Goal: Transaction & Acquisition: Purchase product/service

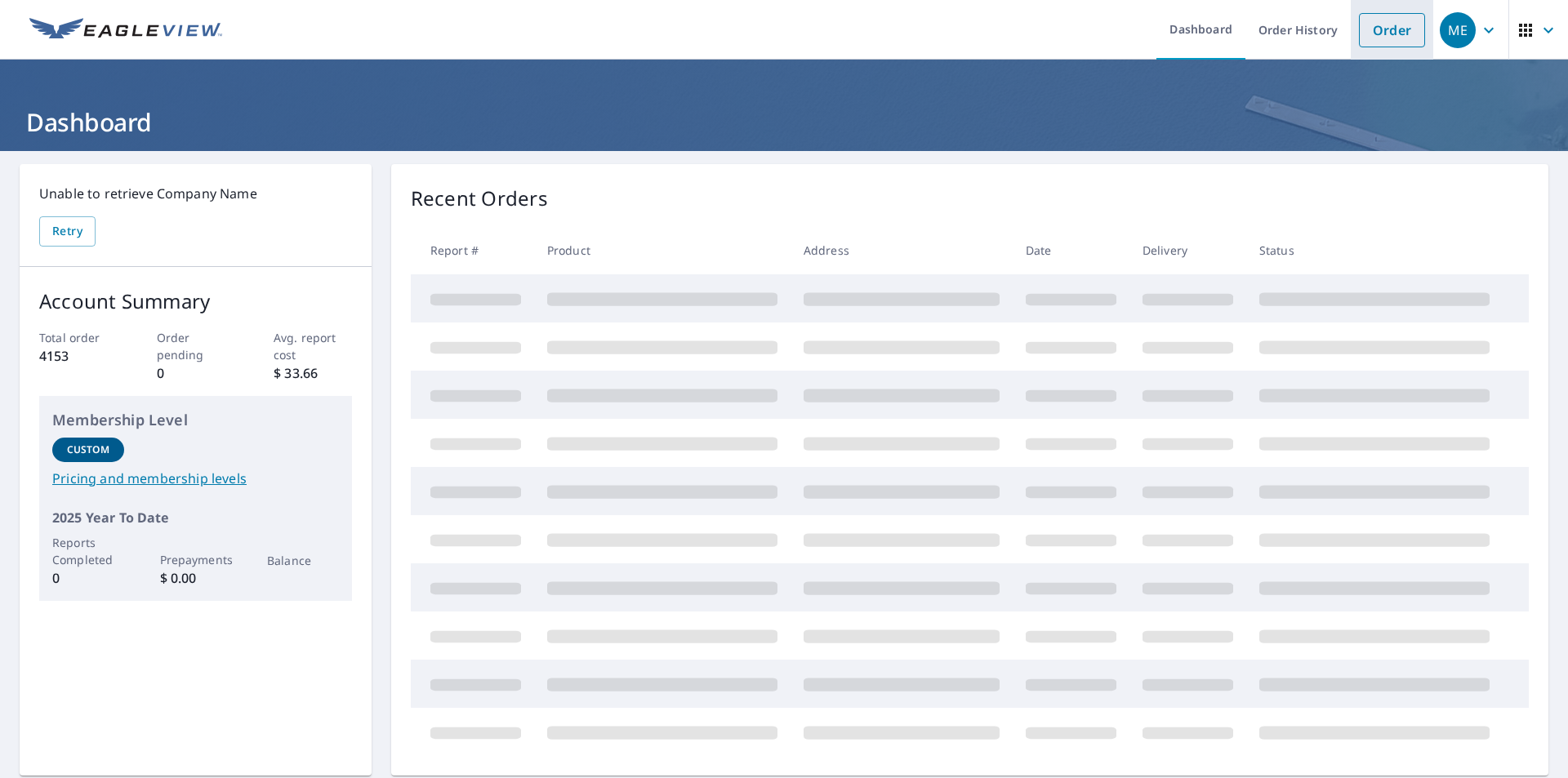
click at [1379, 34] on link "Order" at bounding box center [1392, 30] width 66 height 34
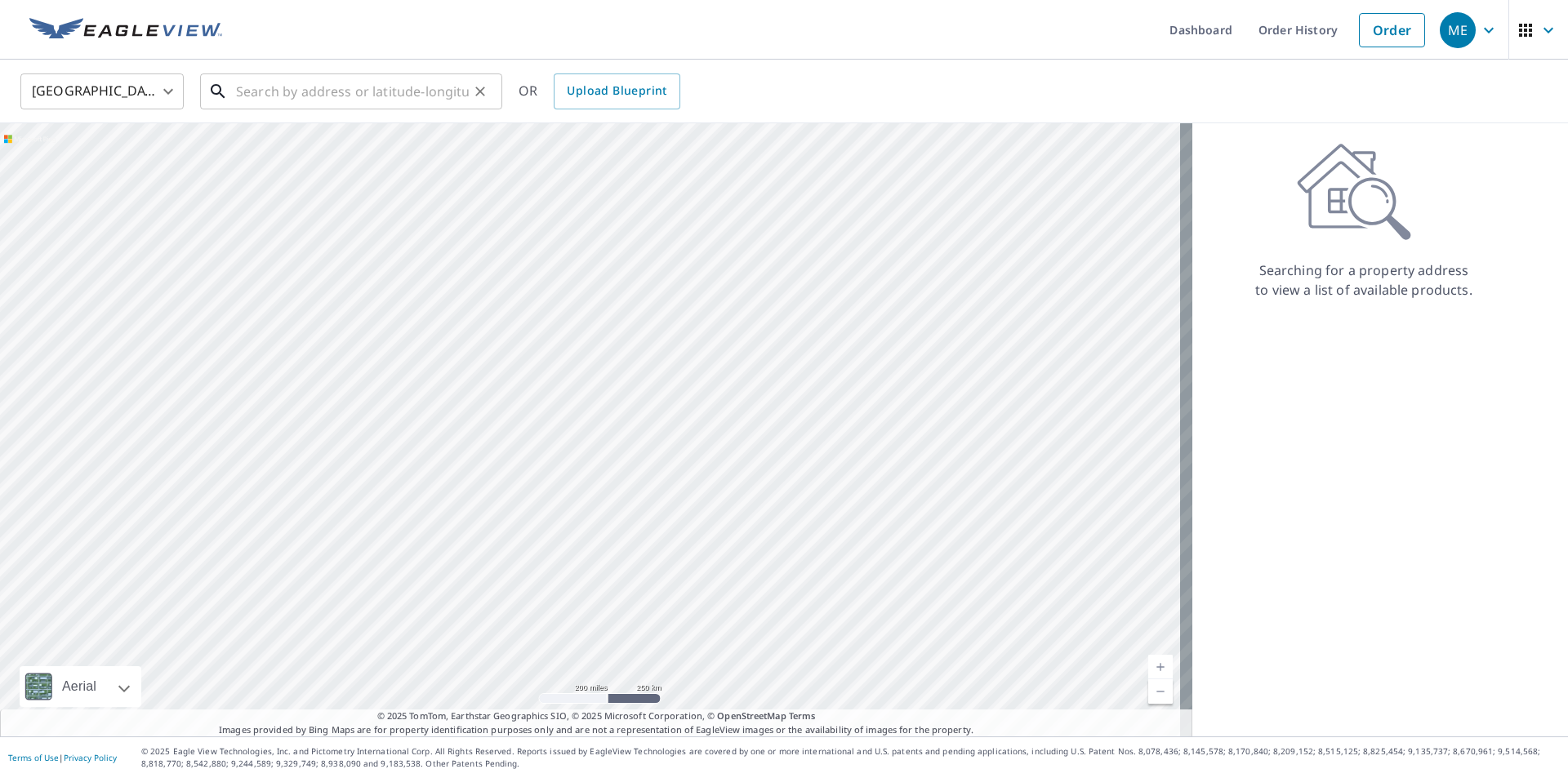
click at [245, 95] on input "text" at bounding box center [352, 91] width 233 height 45
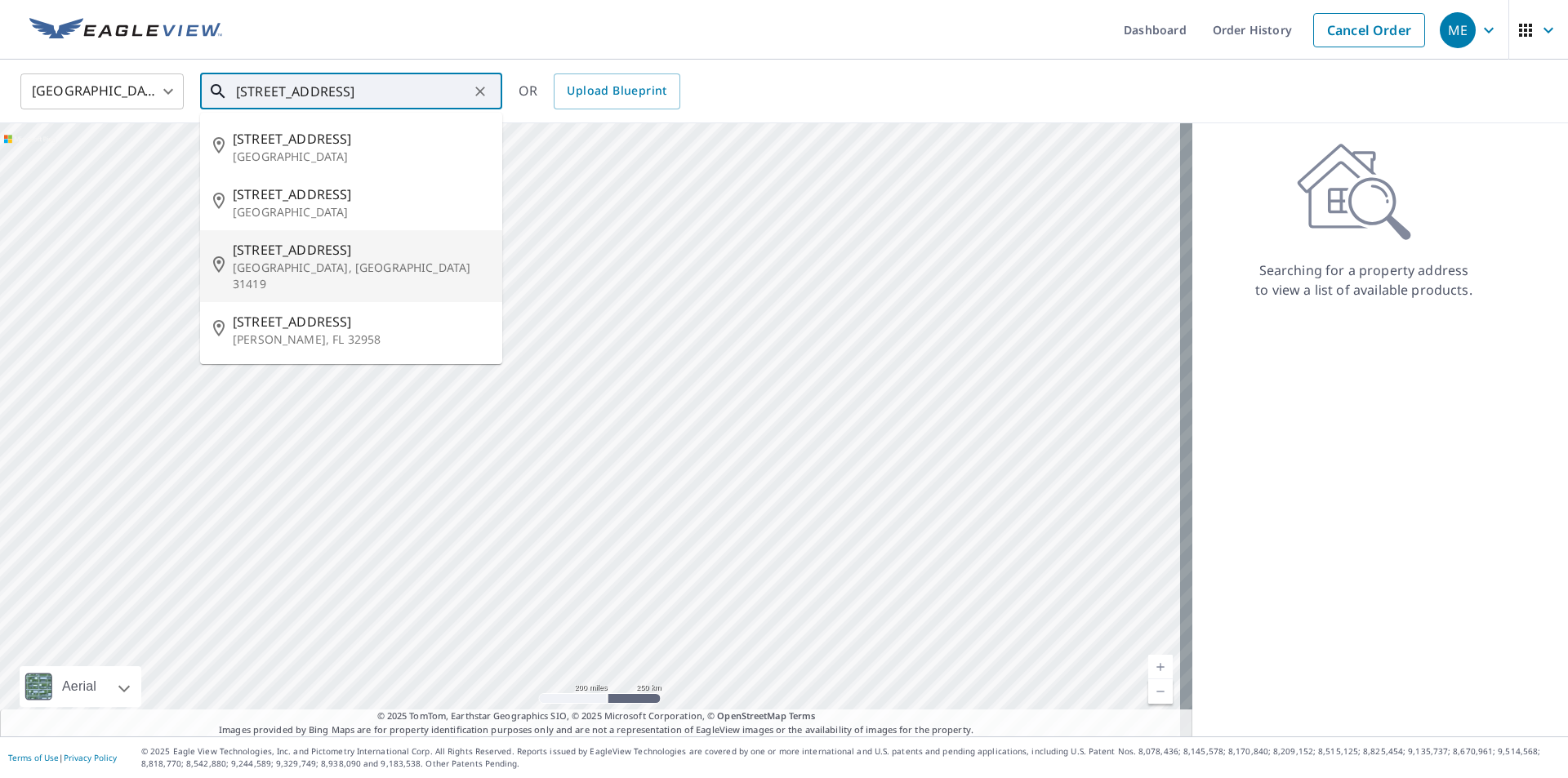
click at [255, 244] on span "[STREET_ADDRESS]" at bounding box center [361, 250] width 256 height 19
type input "[STREET_ADDRESS]"
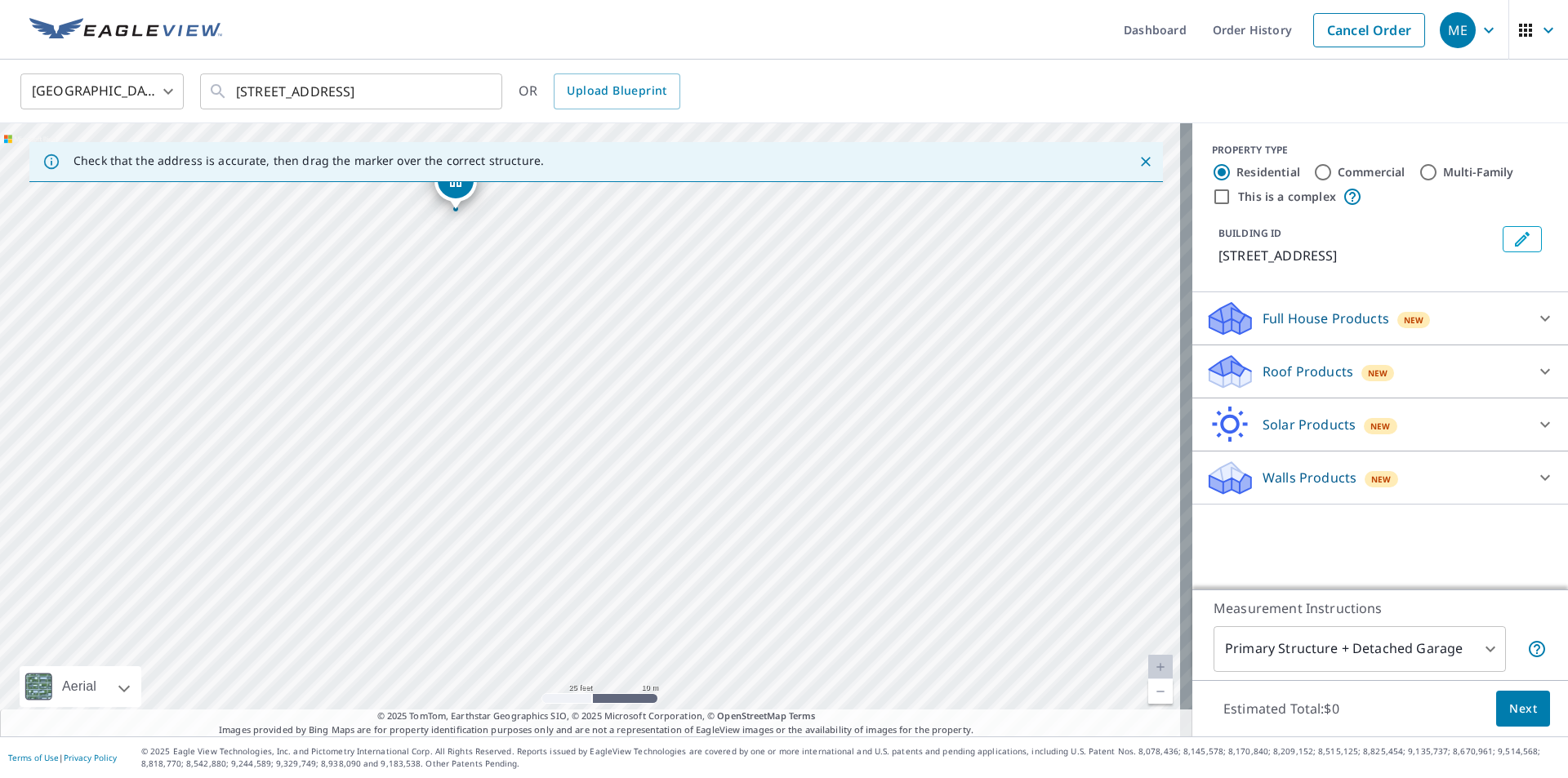
click at [1368, 365] on div "New" at bounding box center [1378, 373] width 33 height 17
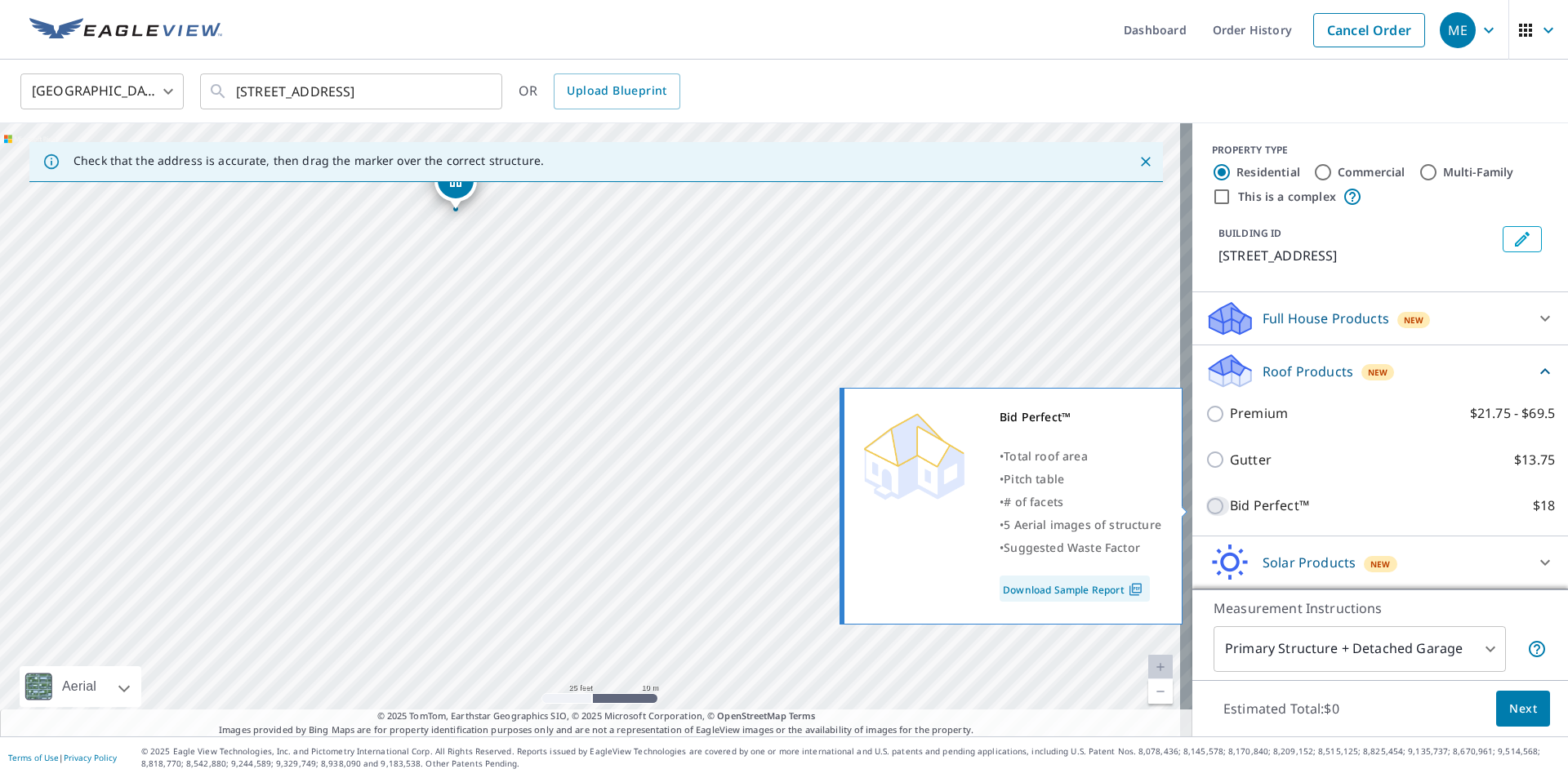
click at [1205, 507] on input "Bid Perfect™ $18" at bounding box center [1218, 506] width 24 height 19
checkbox input "true"
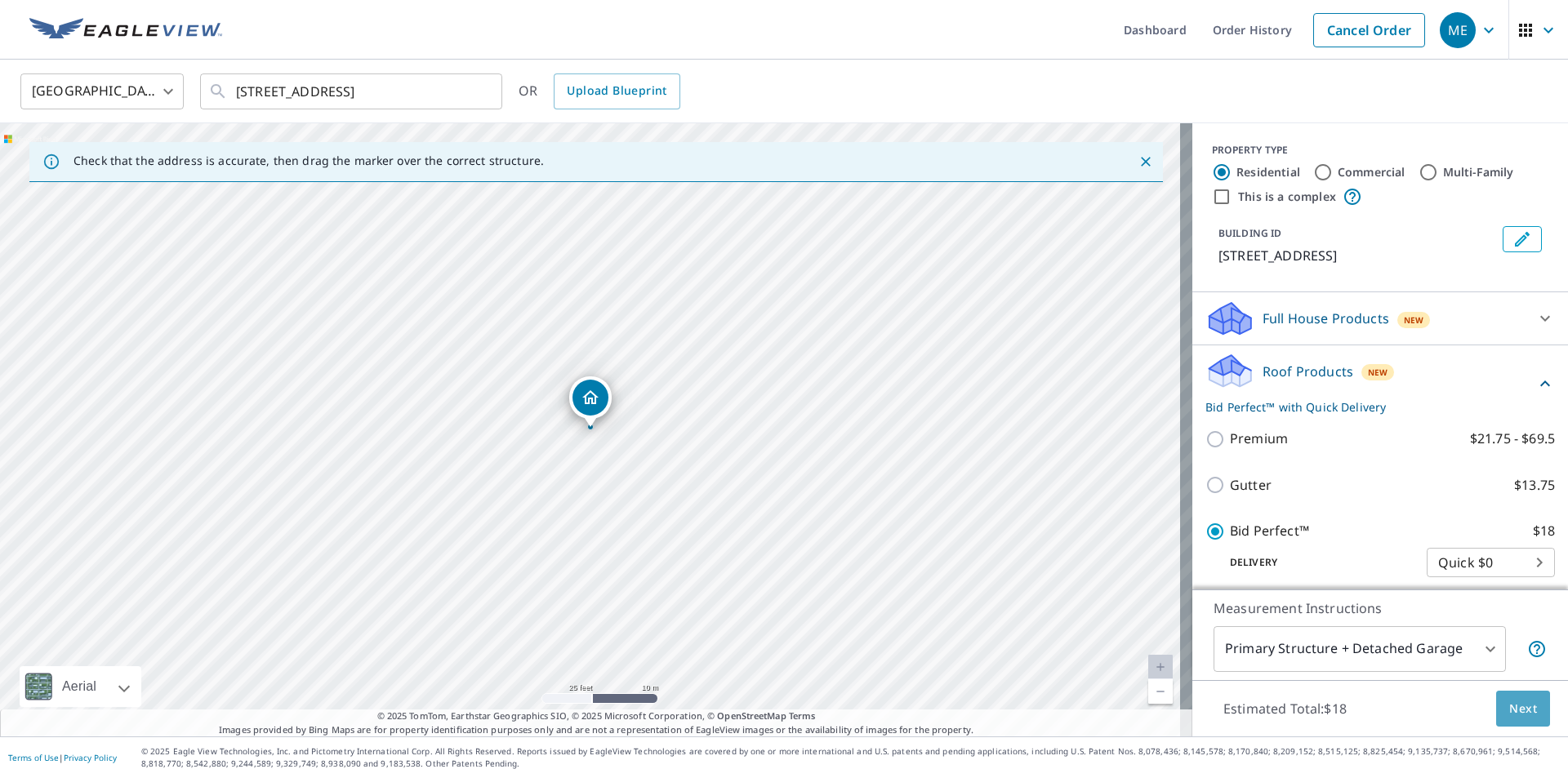
click at [1524, 708] on span "Next" at bounding box center [1524, 708] width 28 height 20
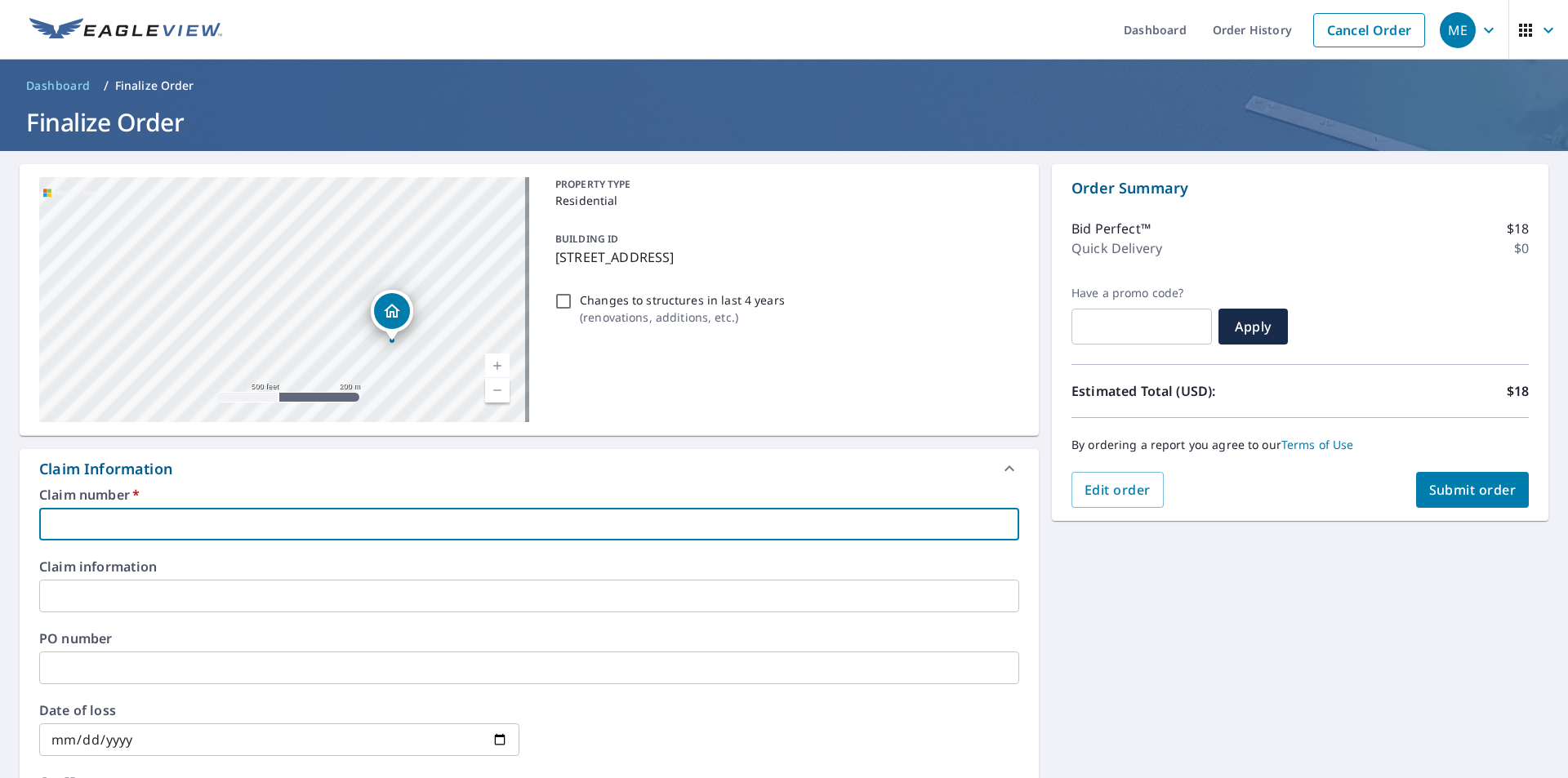
click at [118, 524] on input "text" at bounding box center [529, 524] width 981 height 32
paste input "11435482"
type input "11435482"
checkbox input "true"
type input "11435482"
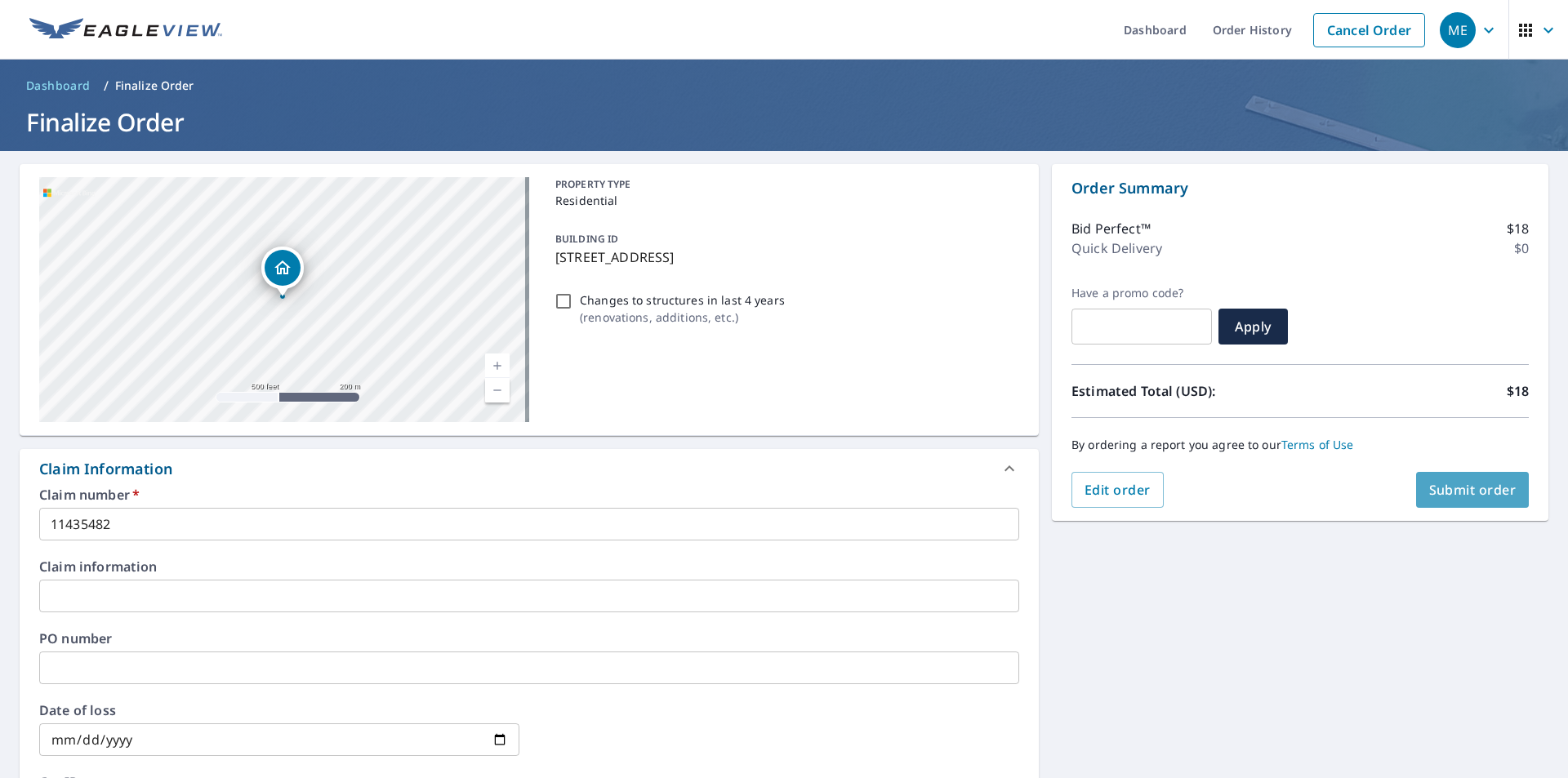
click at [1450, 491] on span "Submit order" at bounding box center [1473, 490] width 87 height 18
checkbox input "true"
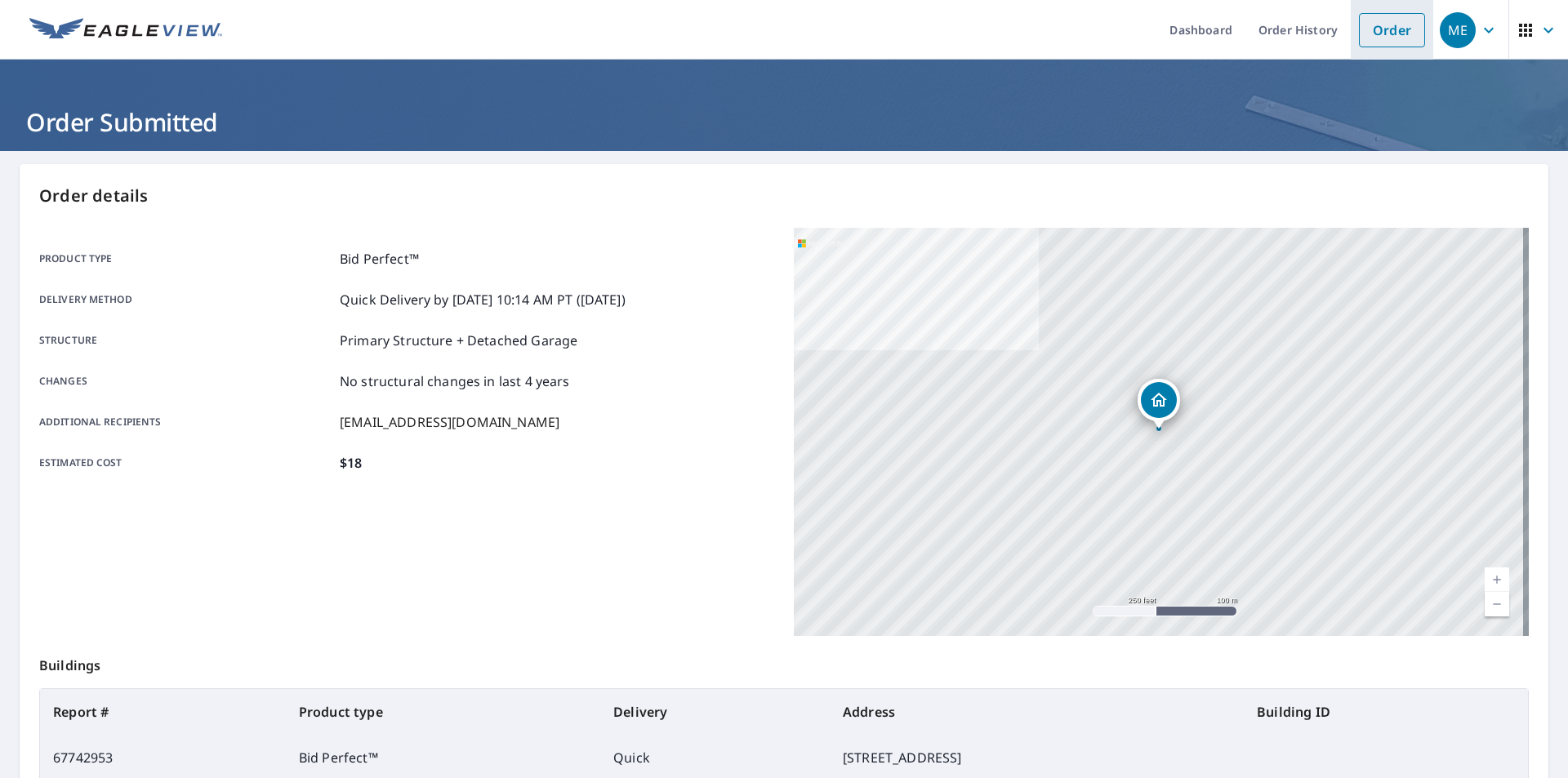
click at [1362, 29] on link "Order" at bounding box center [1392, 30] width 66 height 34
